Goal: Information Seeking & Learning: Learn about a topic

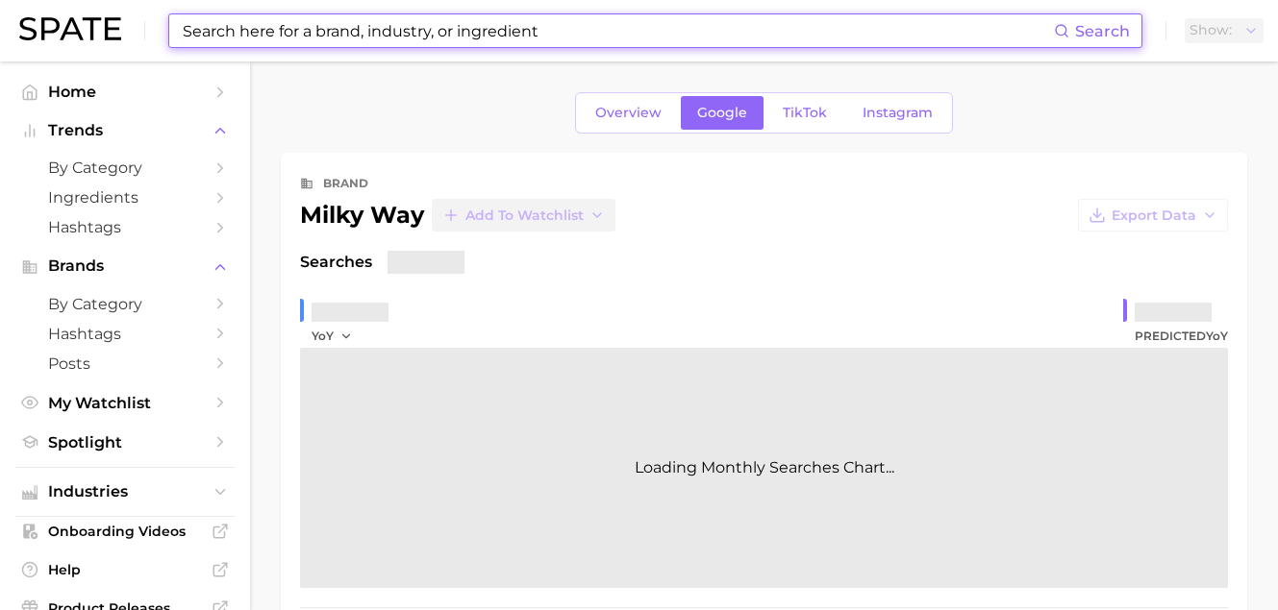
click at [237, 41] on input at bounding box center [617, 30] width 873 height 33
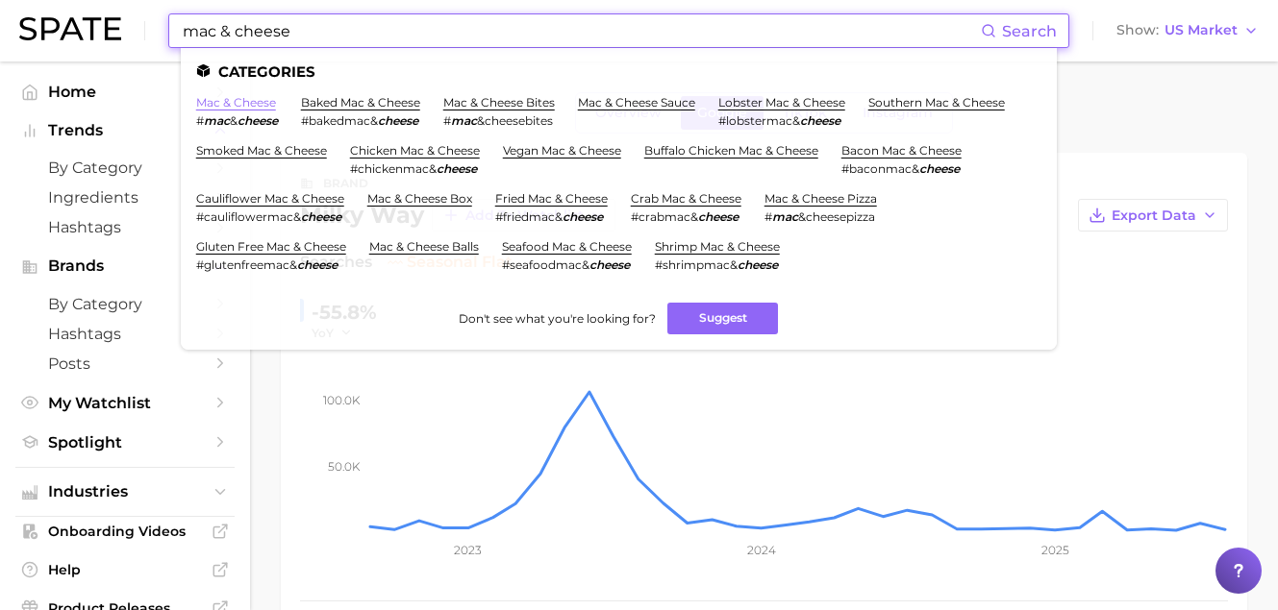
type input "mac & cheese"
click at [255, 106] on link "mac & cheese" at bounding box center [236, 102] width 80 height 14
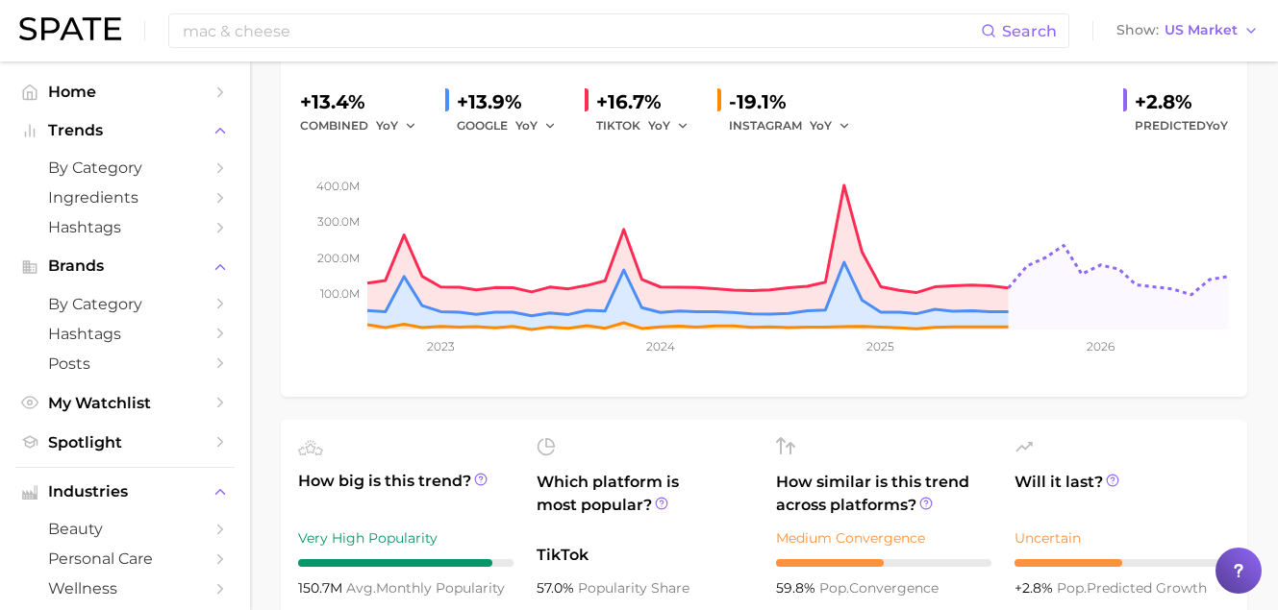
scroll to position [650, 0]
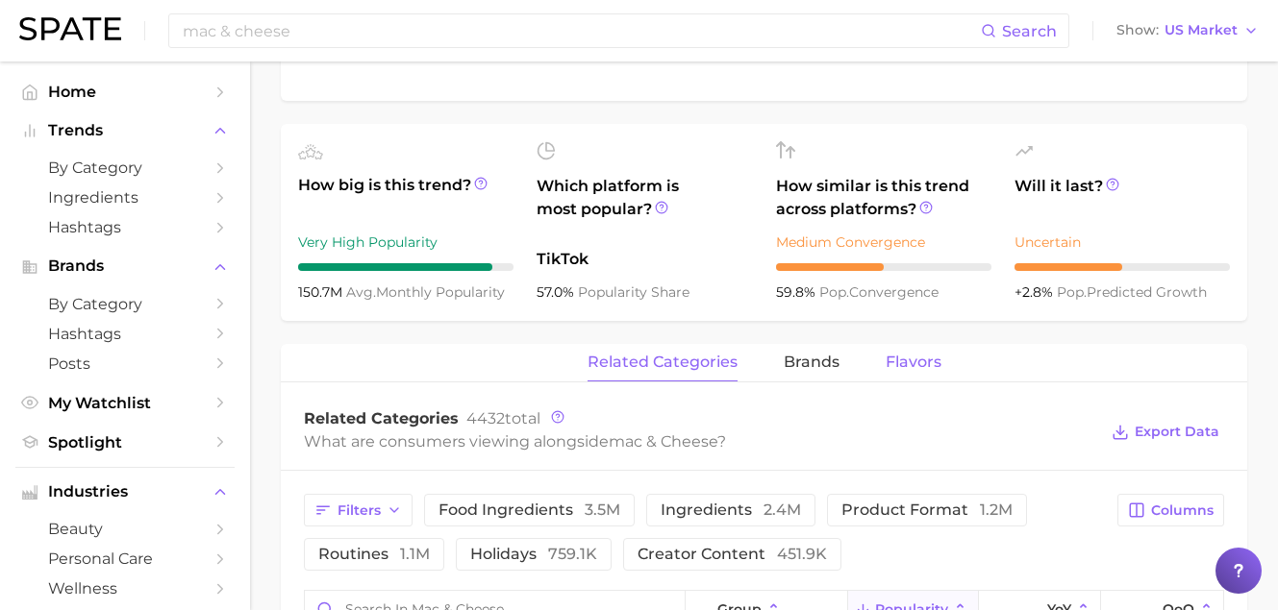
click at [908, 360] on span "Flavors" at bounding box center [913, 362] width 56 height 17
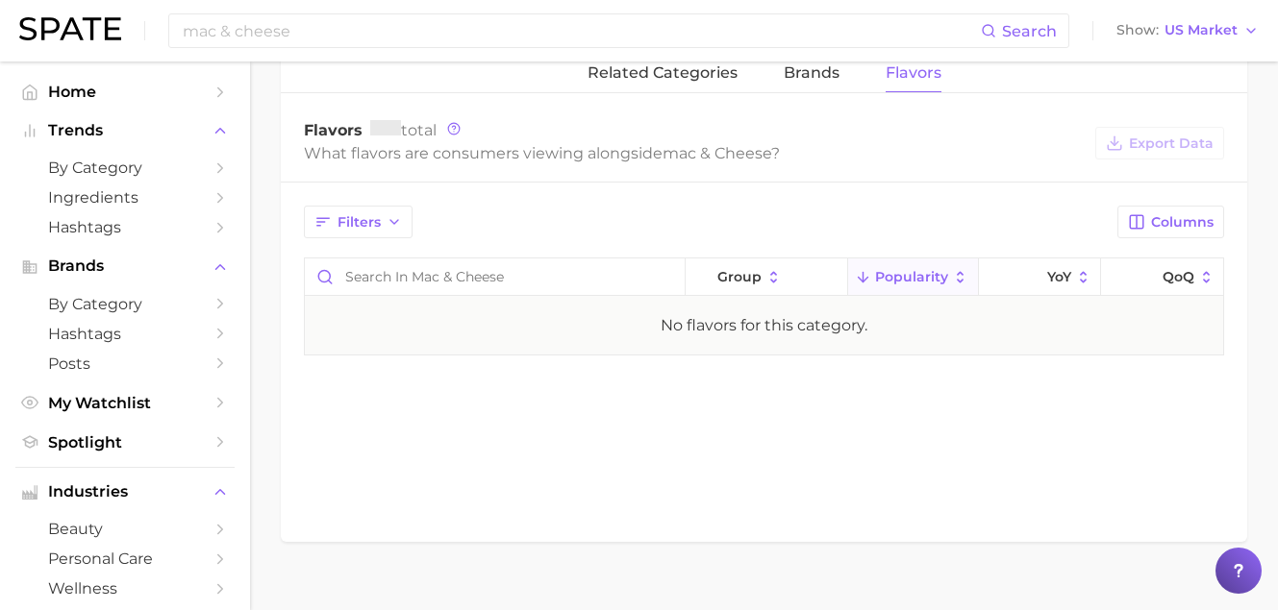
scroll to position [0, 0]
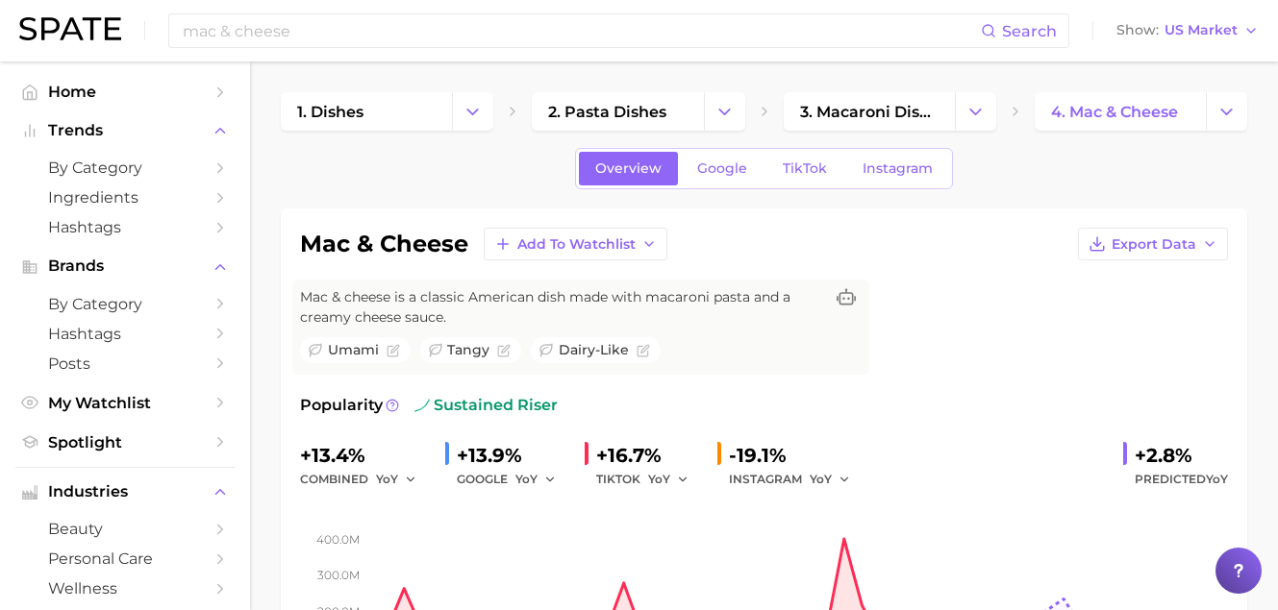
click at [703, 148] on div "Overview Google TikTok Instagram" at bounding box center [764, 168] width 378 height 41
click at [709, 161] on span "Google" at bounding box center [722, 169] width 50 height 16
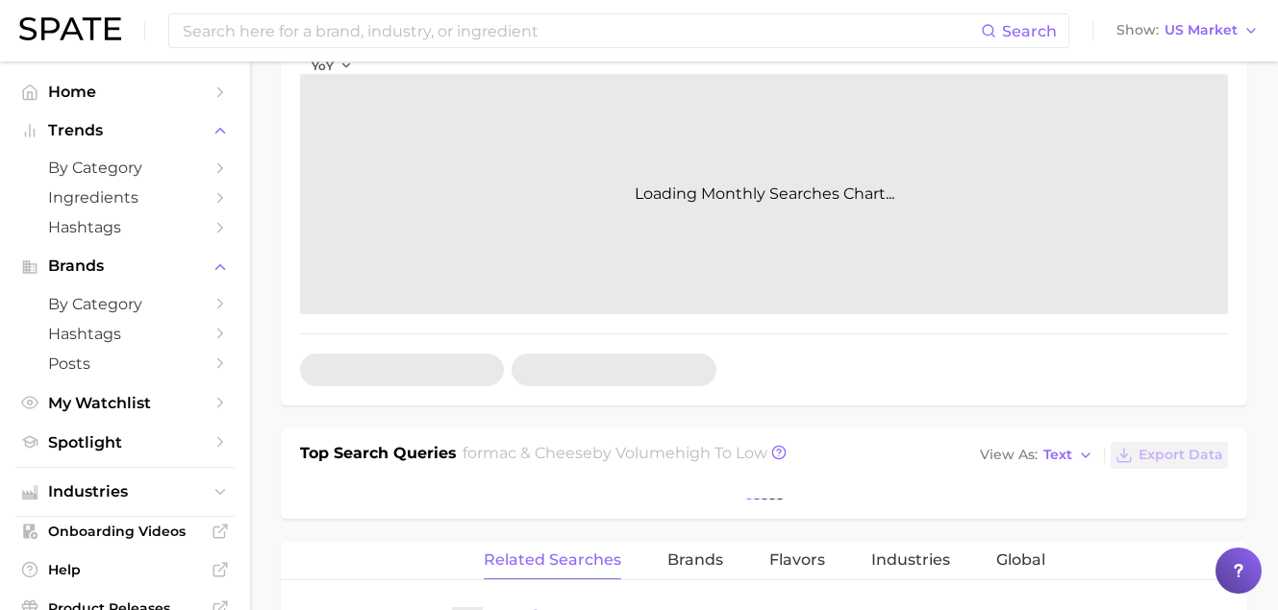
scroll to position [605, 0]
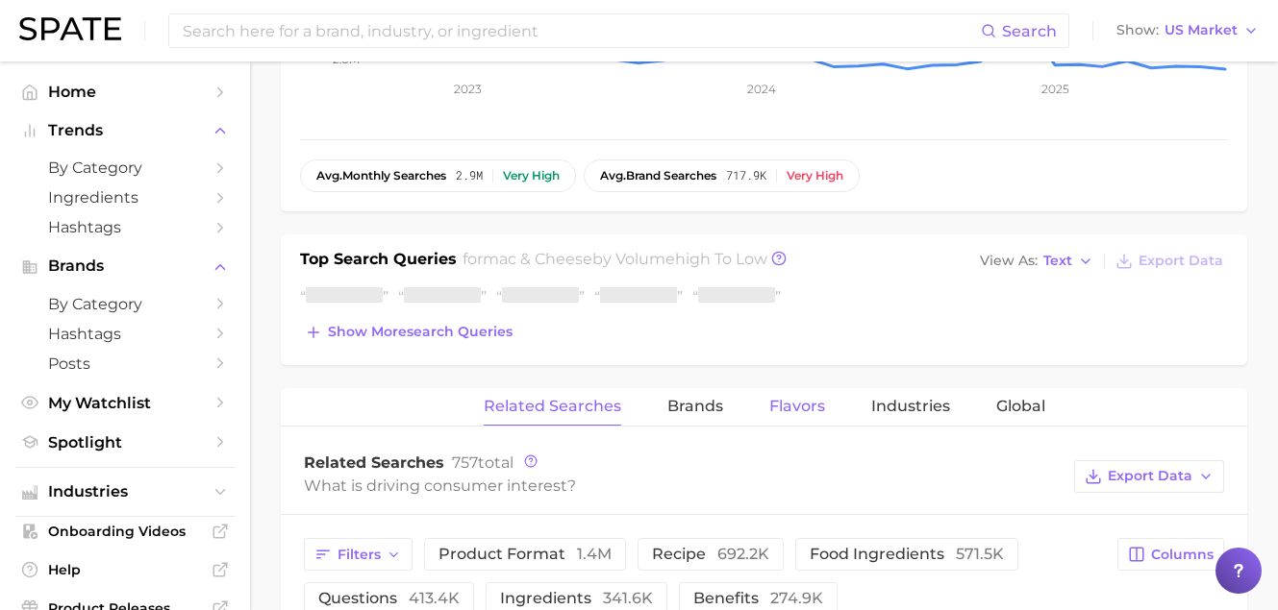
click at [785, 417] on button "Flavors" at bounding box center [797, 406] width 56 height 37
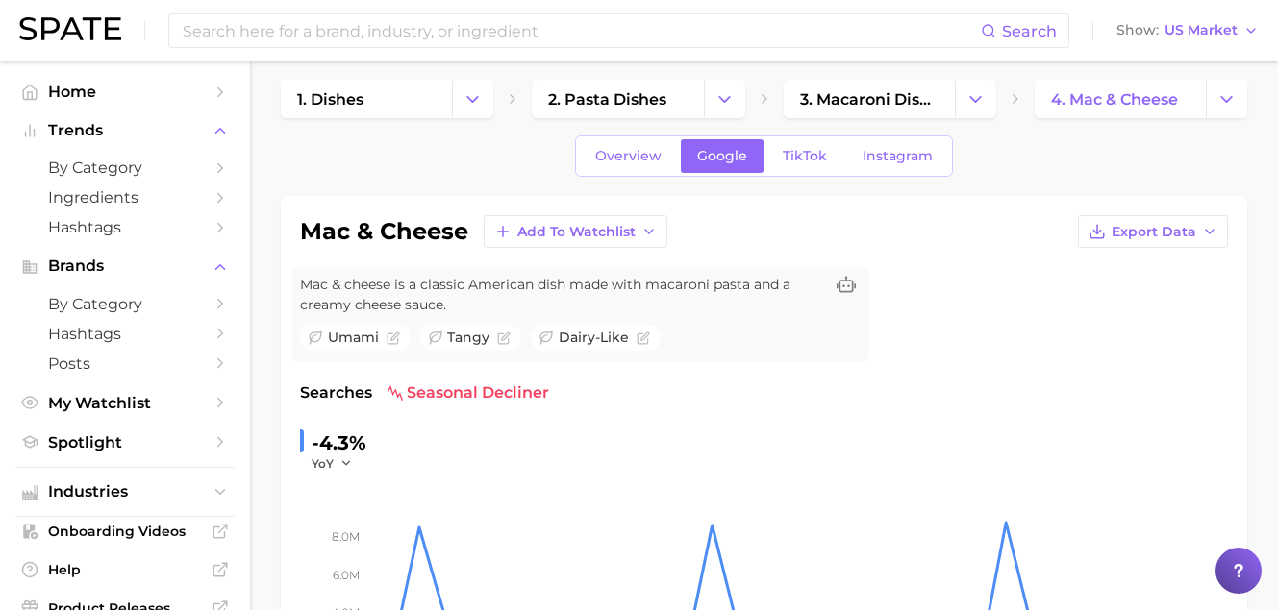
scroll to position [0, 0]
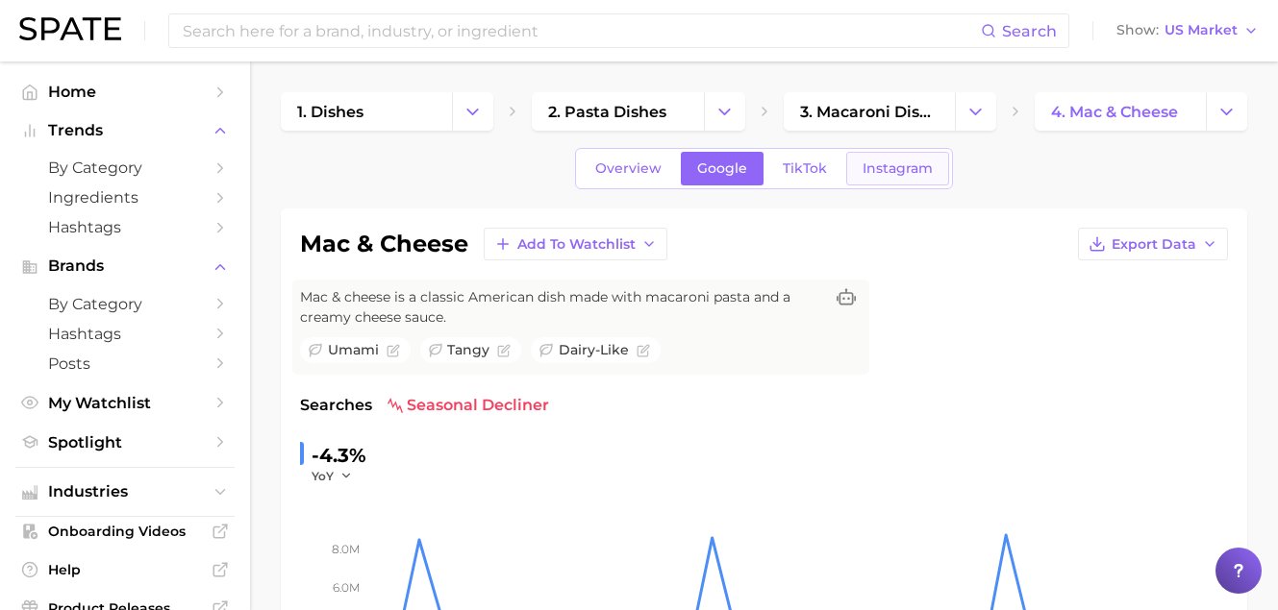
click at [898, 168] on span "Instagram" at bounding box center [897, 169] width 70 height 16
